Goal: Find specific page/section: Find specific page/section

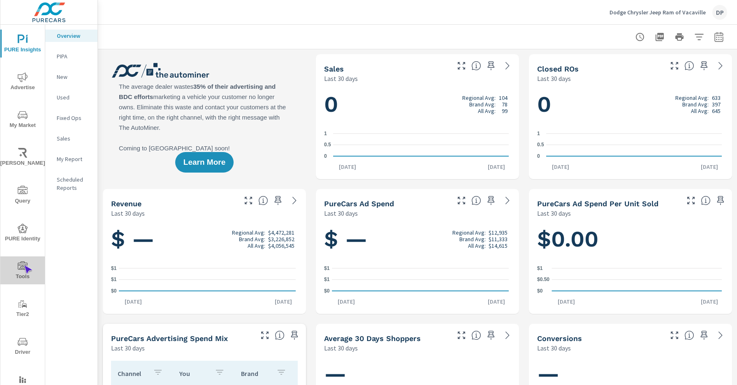
click at [24, 266] on icon "nav menu" at bounding box center [23, 265] width 10 height 8
